Goal: Task Accomplishment & Management: Manage account settings

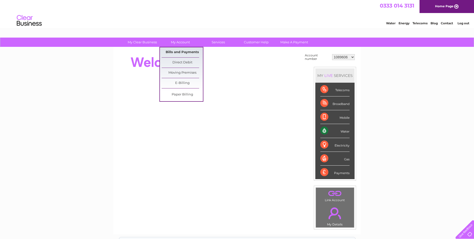
click at [182, 55] on link "Bills and Payments" at bounding box center [182, 52] width 41 height 10
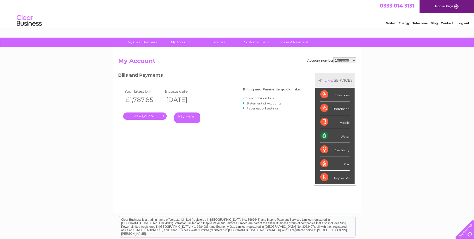
click at [147, 116] on link "." at bounding box center [145, 115] width 44 height 7
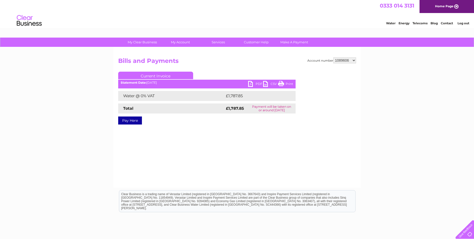
click at [253, 85] on link "PDF" at bounding box center [255, 84] width 15 height 7
click at [252, 82] on link "PDF" at bounding box center [255, 84] width 15 height 7
